Goal: Check status: Check status

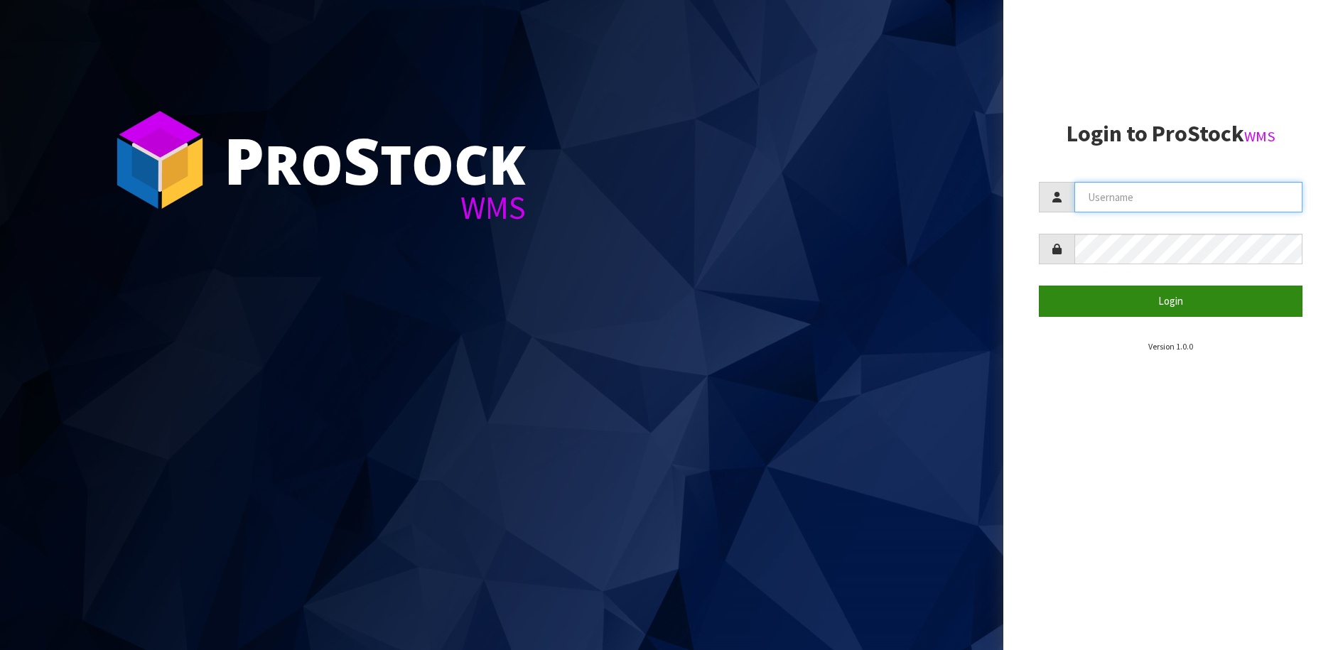
type input "[PERSON_NAME][EMAIL_ADDRESS][DOMAIN_NAME]"
click at [1090, 301] on button "Login" at bounding box center [1171, 301] width 264 height 31
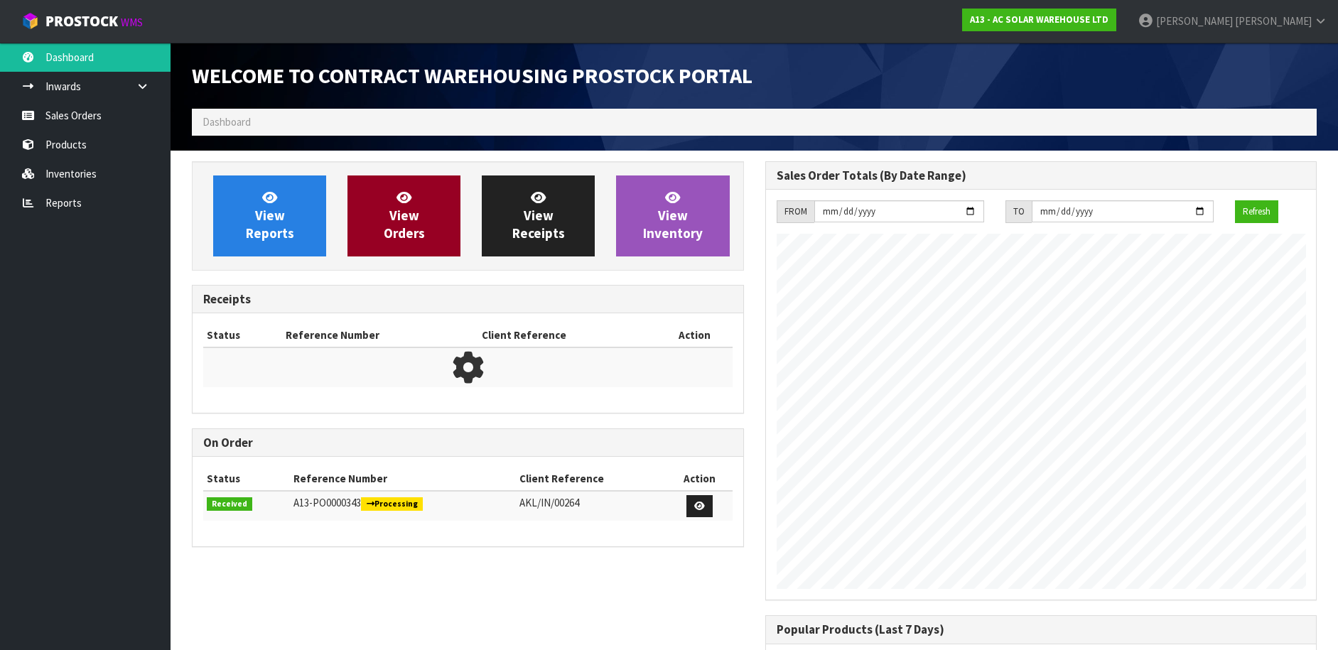
scroll to position [796, 573]
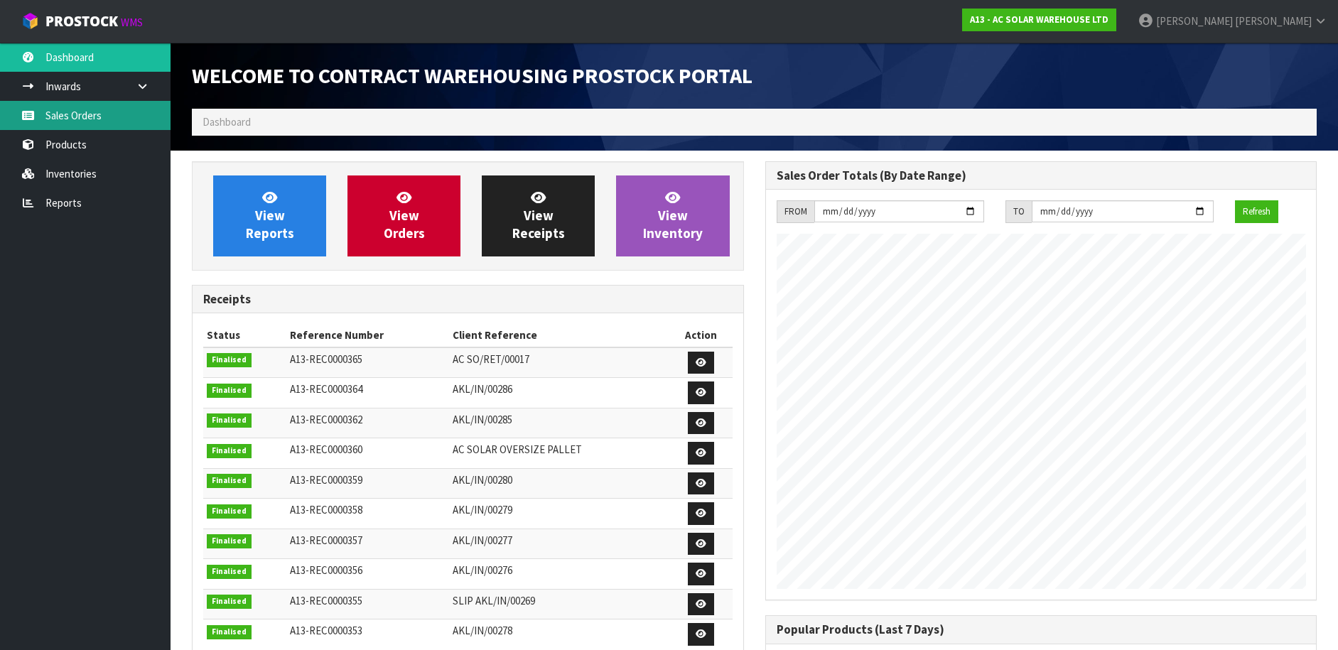
click at [114, 124] on link "Sales Orders" at bounding box center [85, 115] width 170 height 29
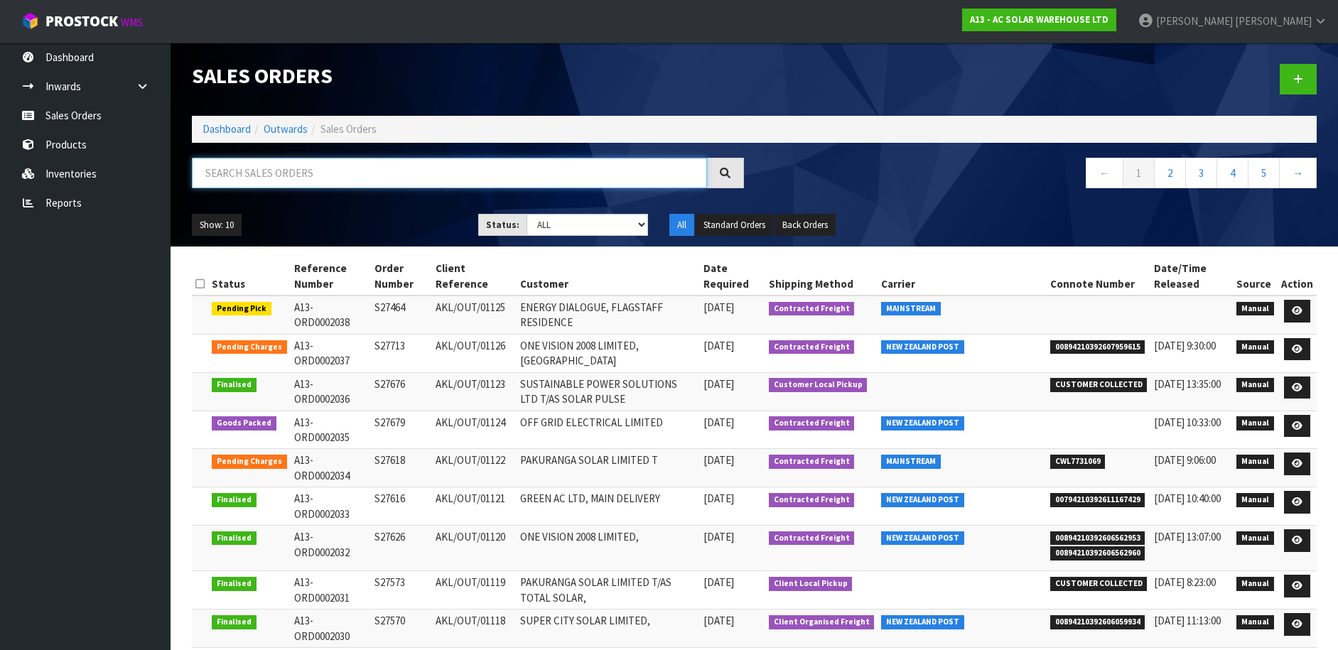
click at [271, 178] on input "text" at bounding box center [449, 173] width 515 height 31
paste input "S27713"
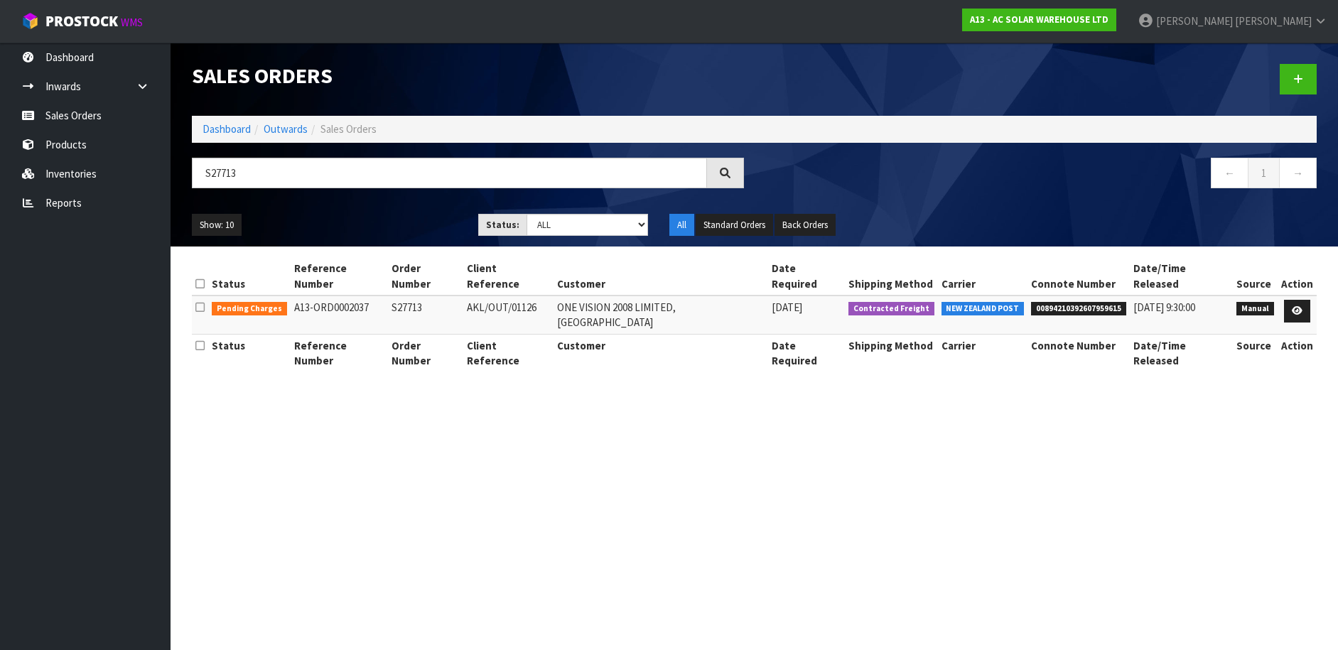
click at [1088, 302] on span "00894210392607959615" at bounding box center [1078, 309] width 95 height 14
copy span "00894210392607959615"
click at [326, 170] on input "S27713" at bounding box center [449, 173] width 515 height 31
paste input "464"
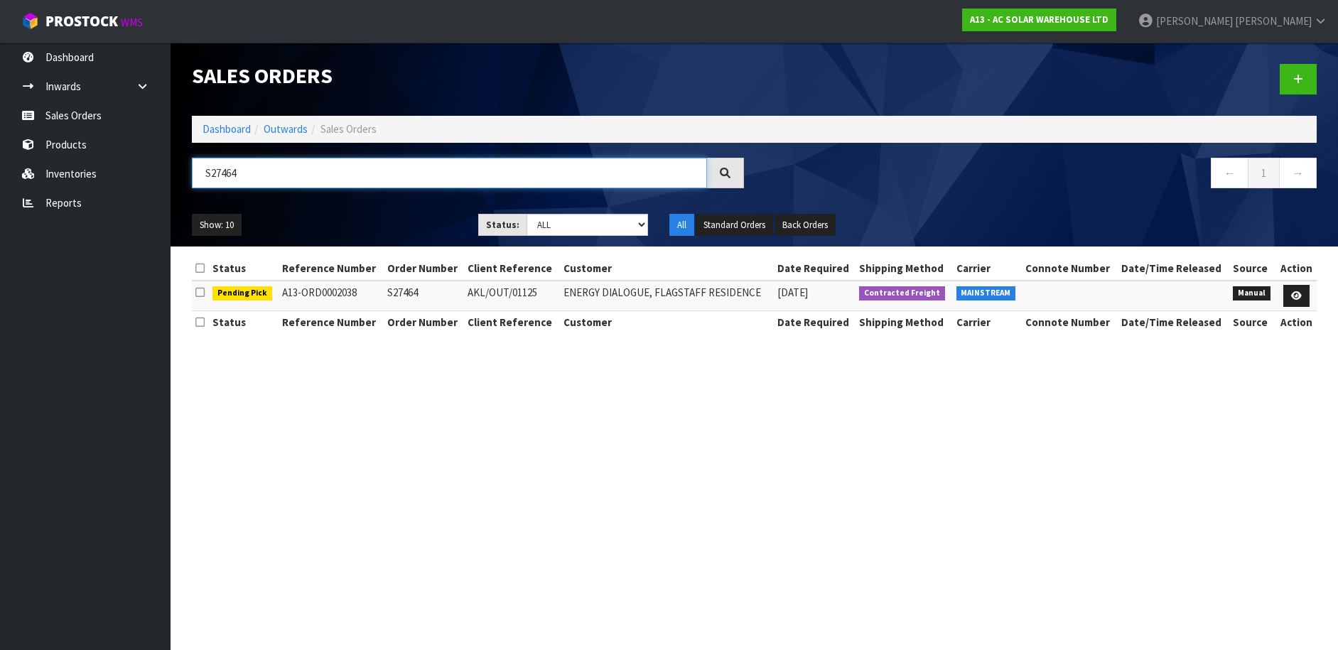
paste input "679"
type input "S27679"
